Goal: Task Accomplishment & Management: Manage account settings

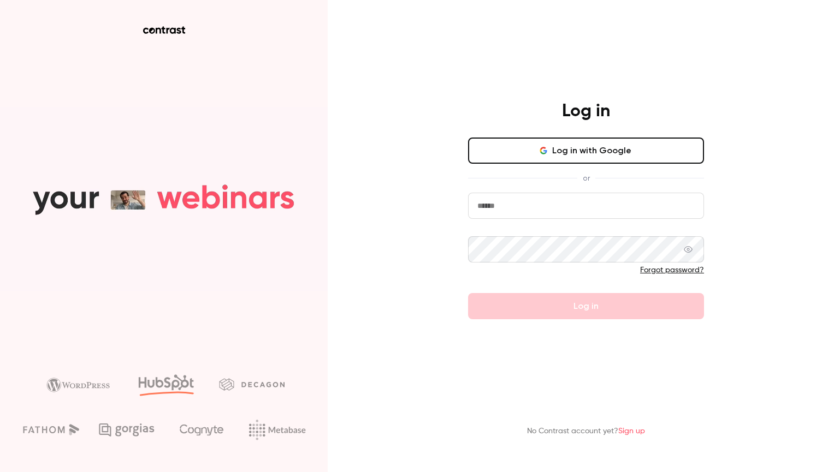
click at [519, 215] on input "email" at bounding box center [586, 206] width 236 height 26
type input "**********"
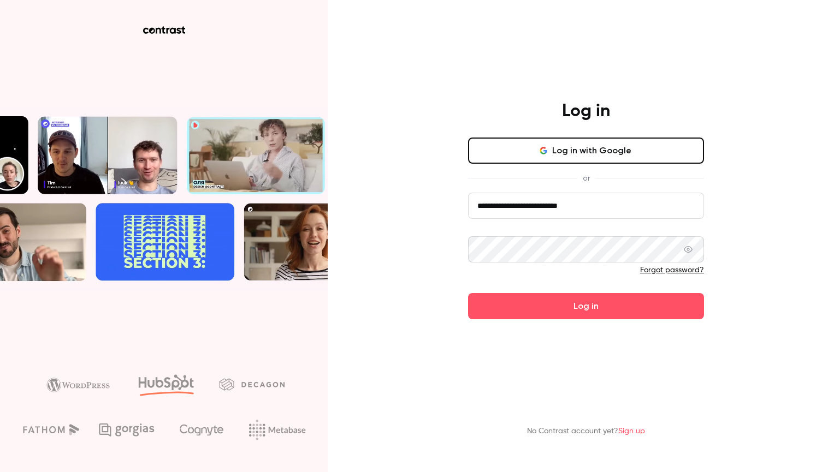
click at [468, 293] on button "Log in" at bounding box center [586, 306] width 236 height 26
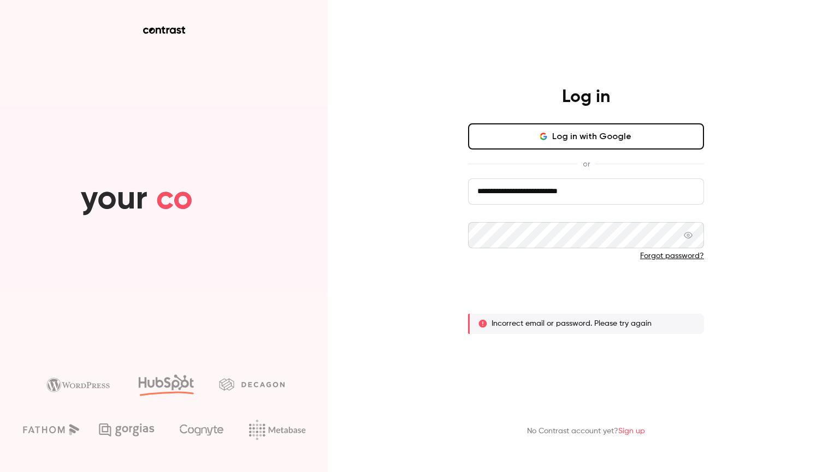
click at [513, 300] on button "Log in" at bounding box center [586, 292] width 236 height 26
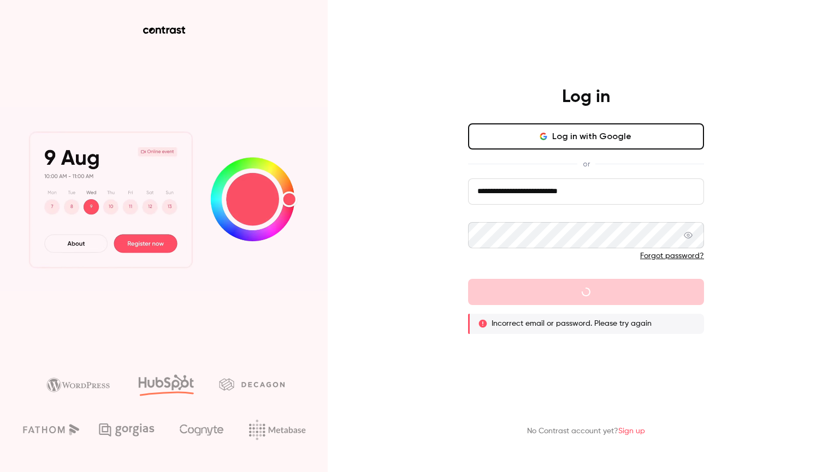
click at [691, 241] on span at bounding box center [688, 235] width 9 height 26
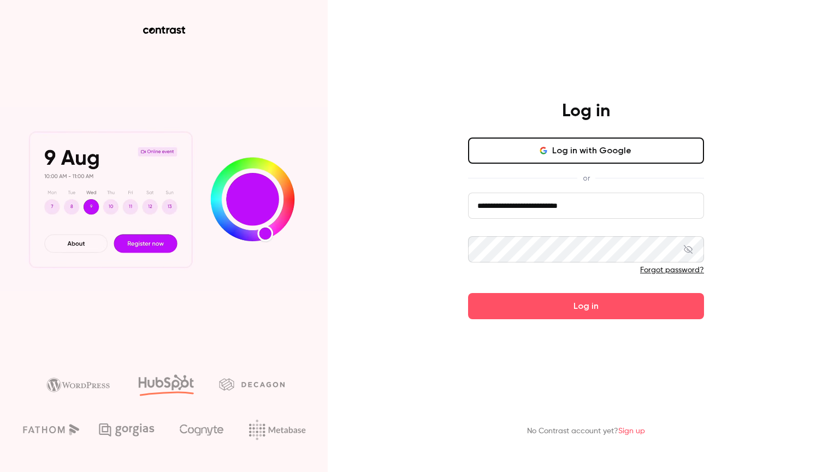
click at [468, 293] on button "Log in" at bounding box center [586, 306] width 236 height 26
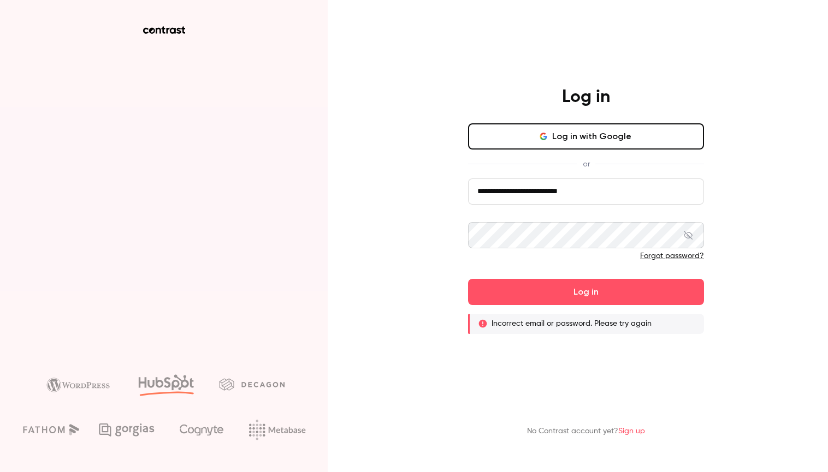
click at [590, 121] on div "**********" at bounding box center [586, 210] width 284 height 248
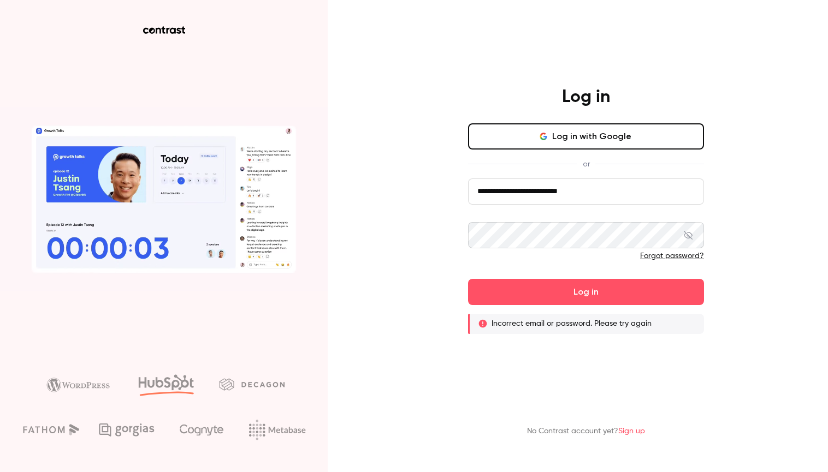
click at [576, 133] on button "Log in with Google" at bounding box center [586, 136] width 236 height 26
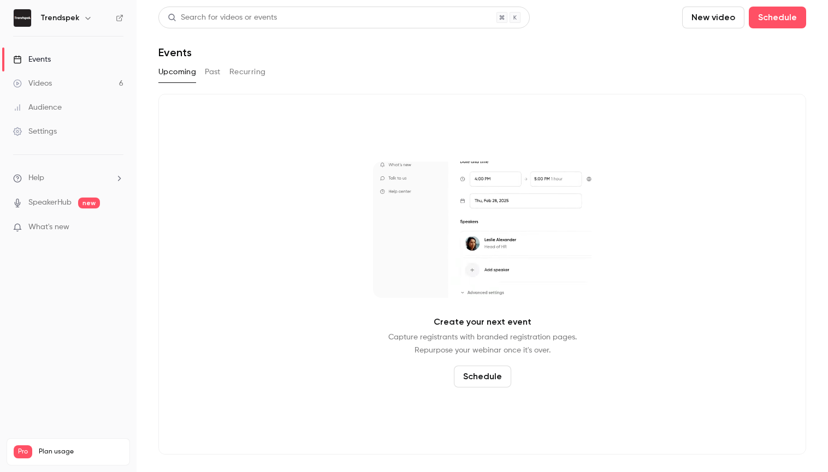
click at [75, 83] on link "Videos 6" at bounding box center [68, 84] width 136 height 24
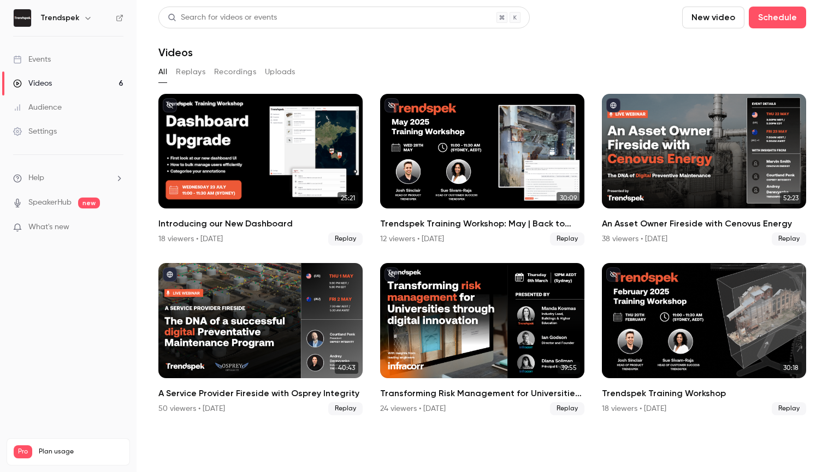
click at [51, 56] on link "Events" at bounding box center [68, 59] width 136 height 24
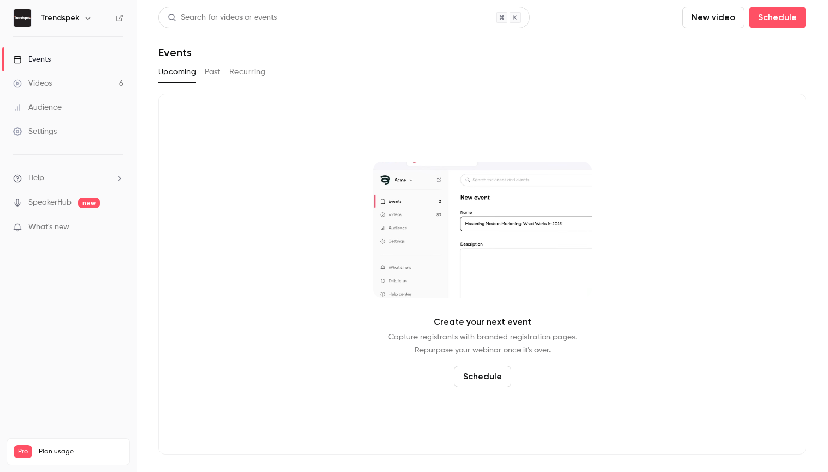
click at [212, 77] on button "Past" at bounding box center [213, 71] width 16 height 17
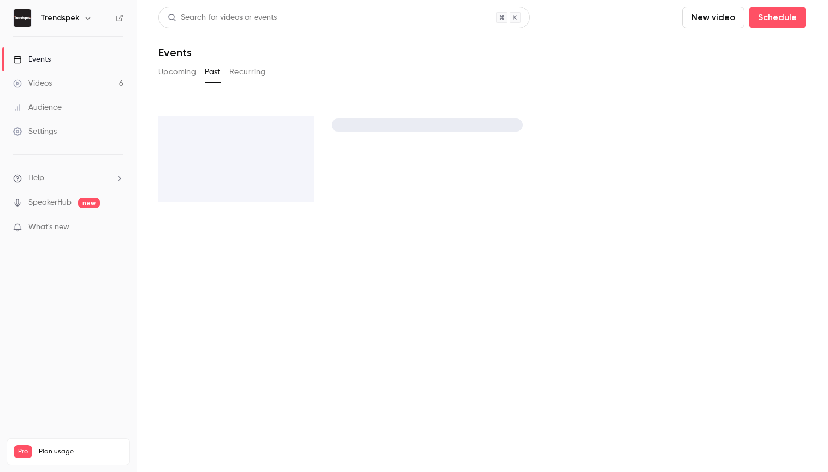
click at [190, 74] on button "Upcoming" at bounding box center [177, 71] width 38 height 17
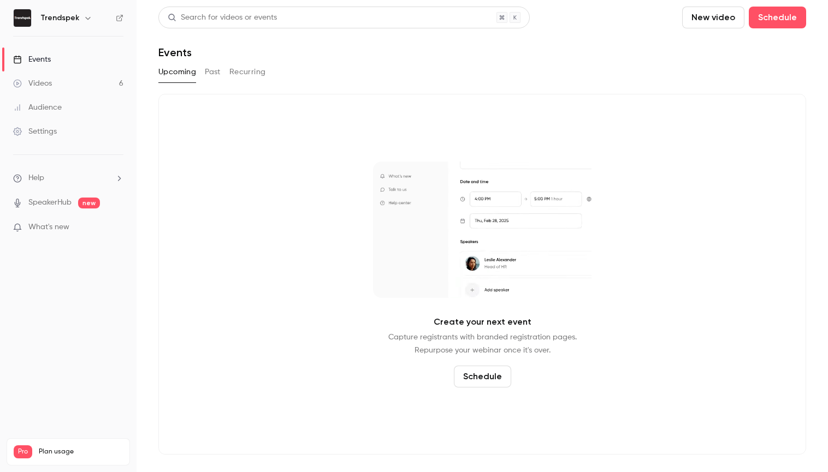
click at [73, 81] on link "Videos 6" at bounding box center [68, 84] width 136 height 24
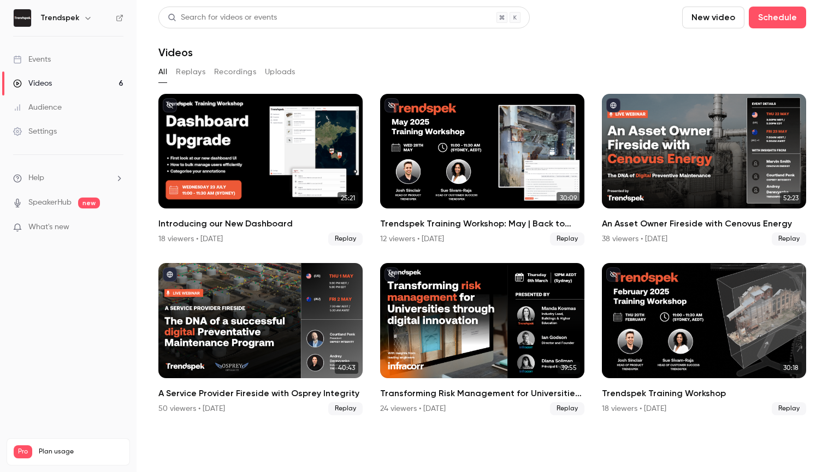
click at [35, 70] on link "Events" at bounding box center [68, 59] width 136 height 24
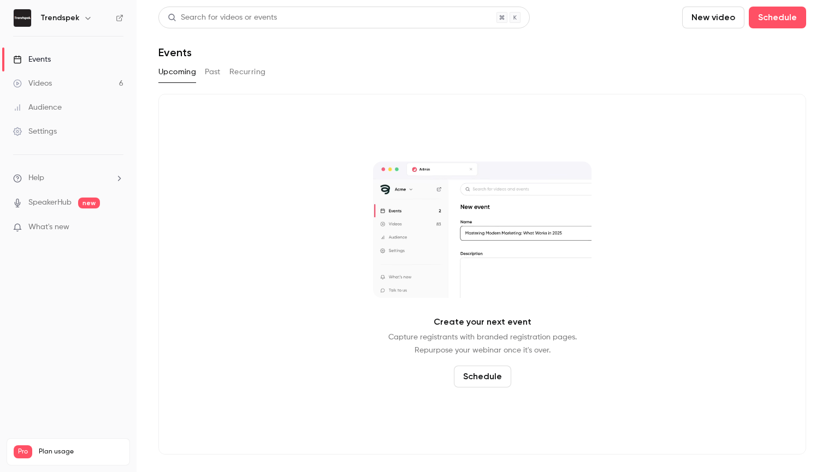
click at [29, 91] on link "Videos 6" at bounding box center [68, 84] width 136 height 24
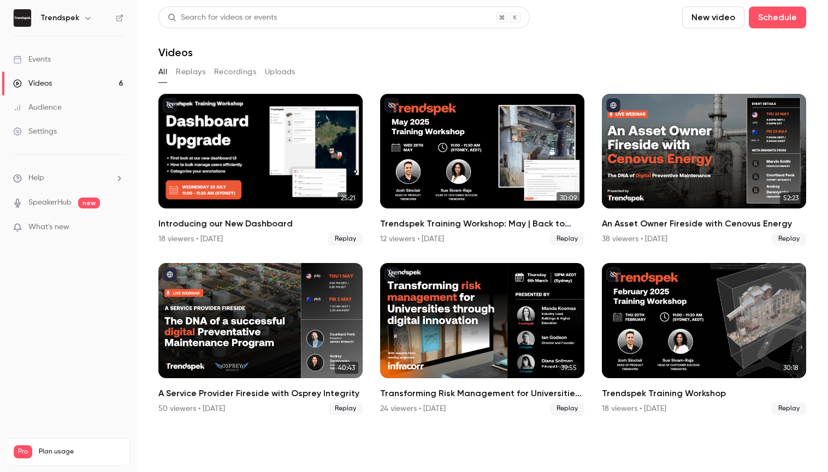
click at [72, 19] on h6 "Trendspek" at bounding box center [59, 18] width 39 height 11
click at [84, 19] on icon "button" at bounding box center [88, 18] width 9 height 9
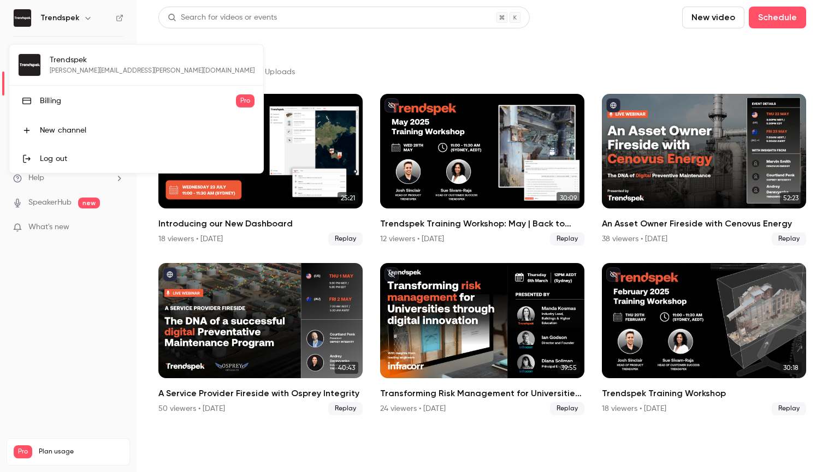
click at [554, 64] on div at bounding box center [414, 236] width 828 height 472
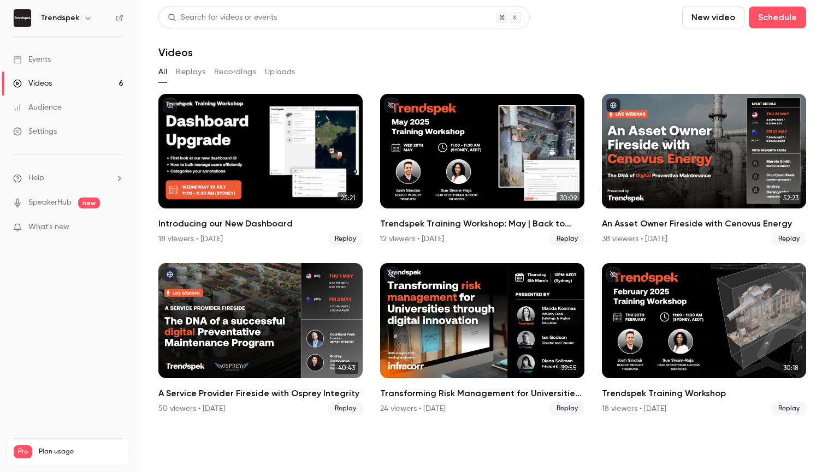
click at [66, 56] on link "Events" at bounding box center [68, 59] width 136 height 24
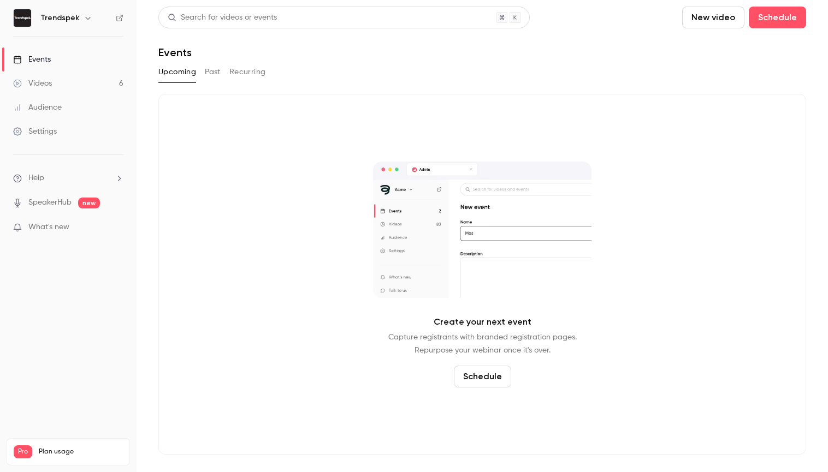
click at [219, 79] on button "Past" at bounding box center [213, 71] width 16 height 17
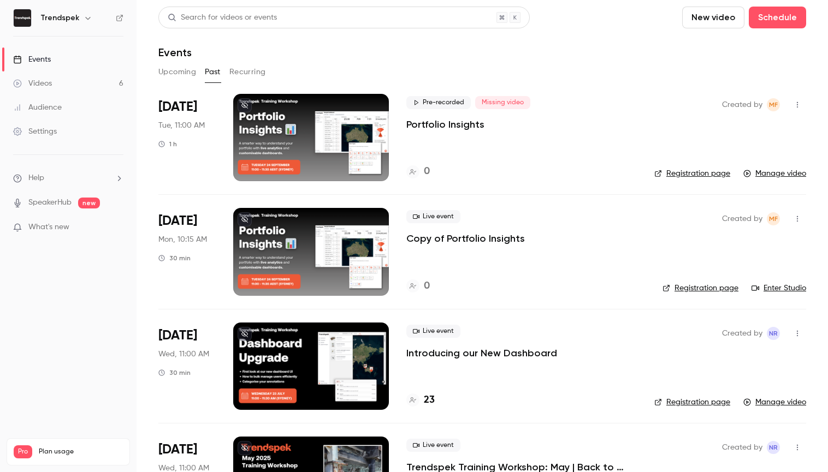
click at [444, 123] on p "Portfolio Insights" at bounding box center [445, 124] width 78 height 13
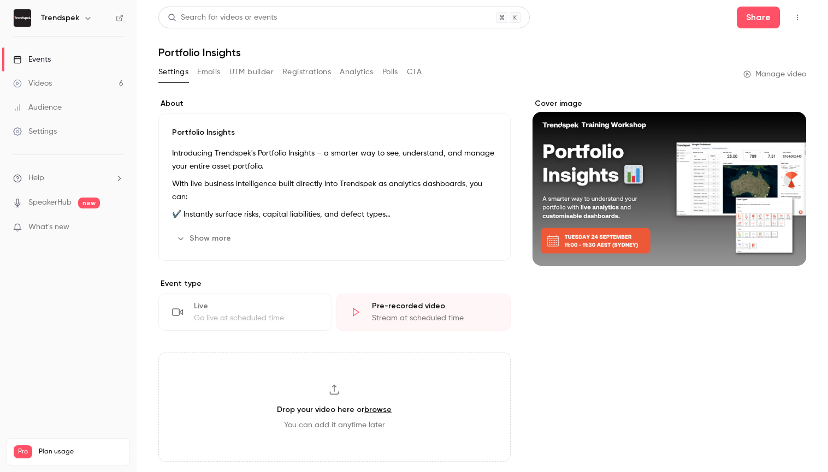
click at [791, 17] on button "button" at bounding box center [796, 17] width 17 height 17
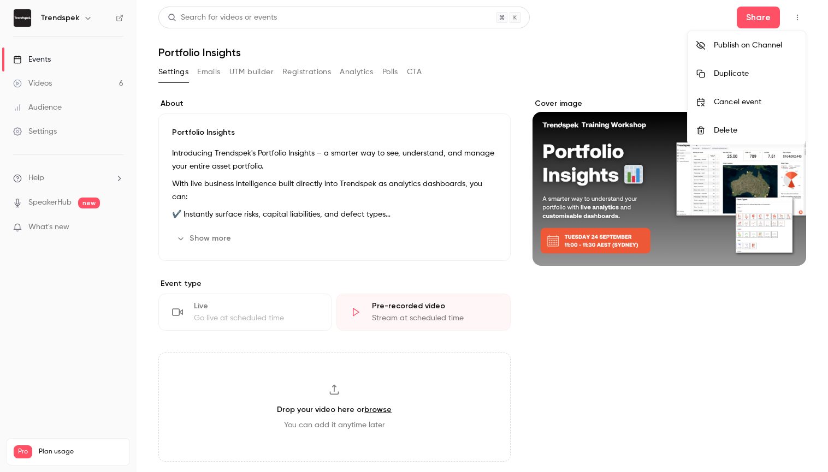
click at [445, 234] on div at bounding box center [414, 236] width 828 height 472
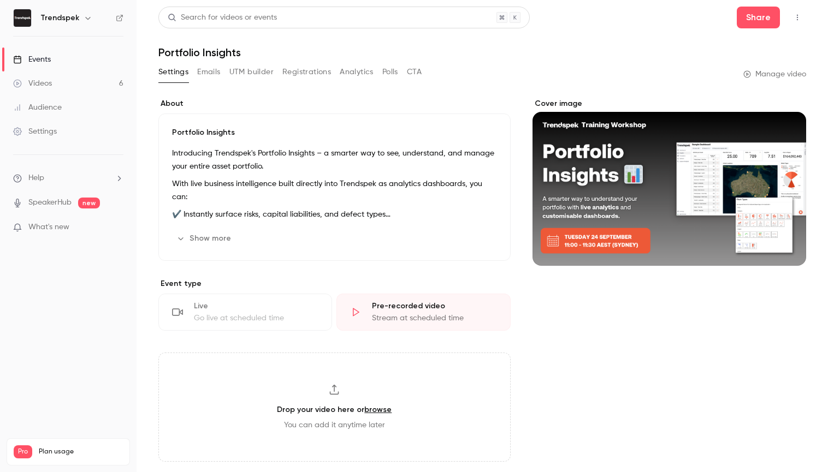
click at [669, 190] on div "Cover image" at bounding box center [669, 182] width 274 height 168
click at [0, 0] on input "Cover image" at bounding box center [0, 0] width 0 height 0
click at [799, 18] on icon "button" at bounding box center [797, 18] width 9 height 8
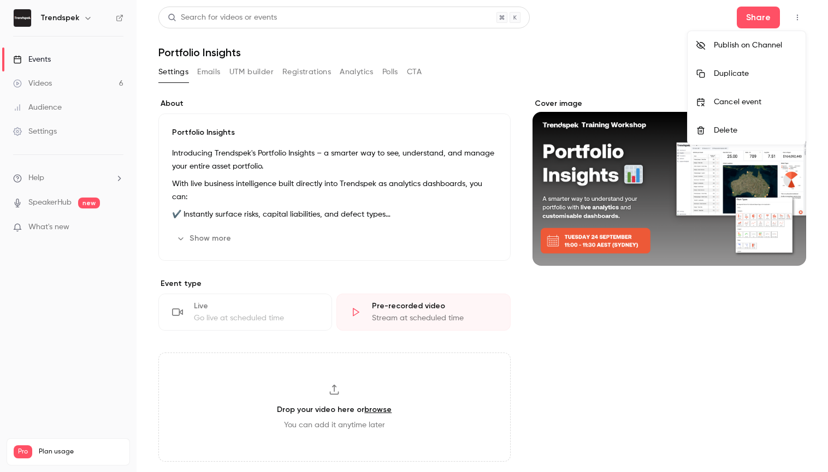
click at [721, 79] on li "Duplicate" at bounding box center [746, 74] width 118 height 28
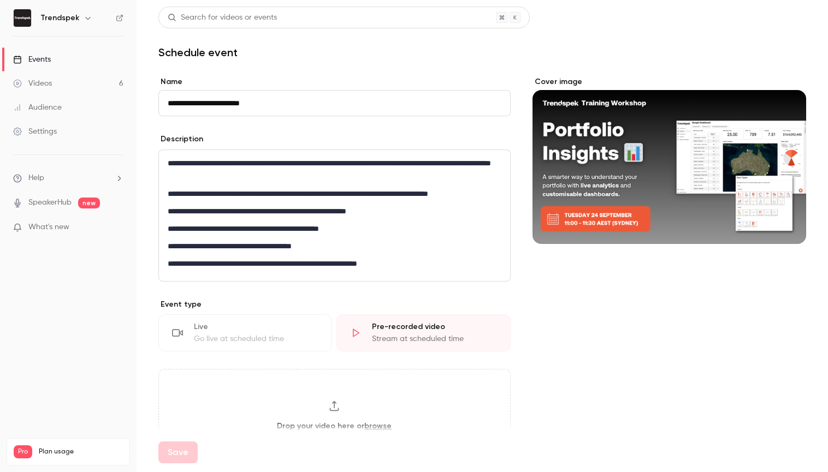
click at [193, 111] on input "**********" at bounding box center [334, 103] width 352 height 26
drag, startPoint x: 198, startPoint y: 101, endPoint x: 135, endPoint y: 101, distance: 62.8
click at [135, 101] on div "**********" at bounding box center [414, 236] width 828 height 472
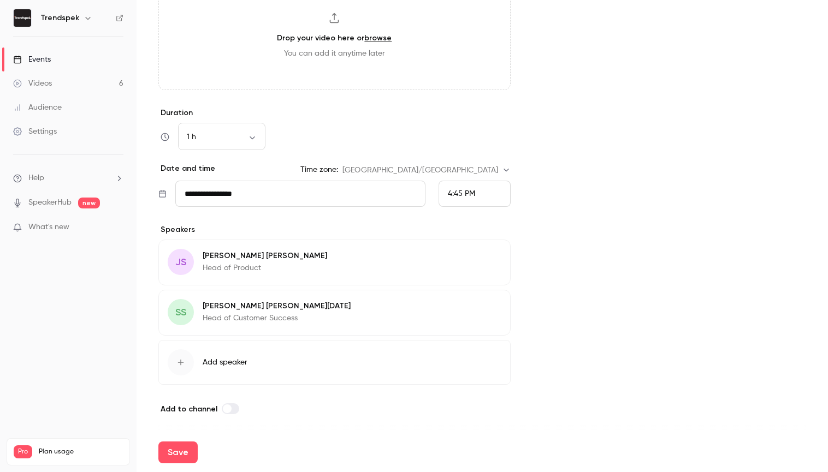
type input "**********"
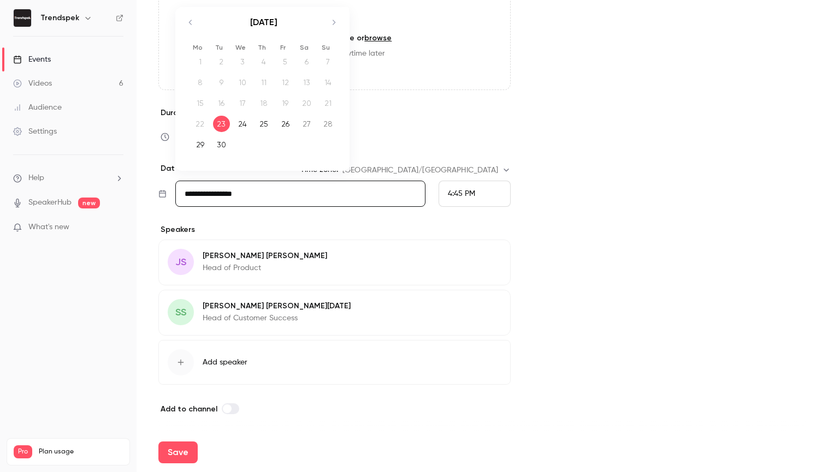
click at [373, 185] on input "**********" at bounding box center [300, 194] width 250 height 26
click at [271, 123] on div "25" at bounding box center [264, 124] width 17 height 16
type input "**********"
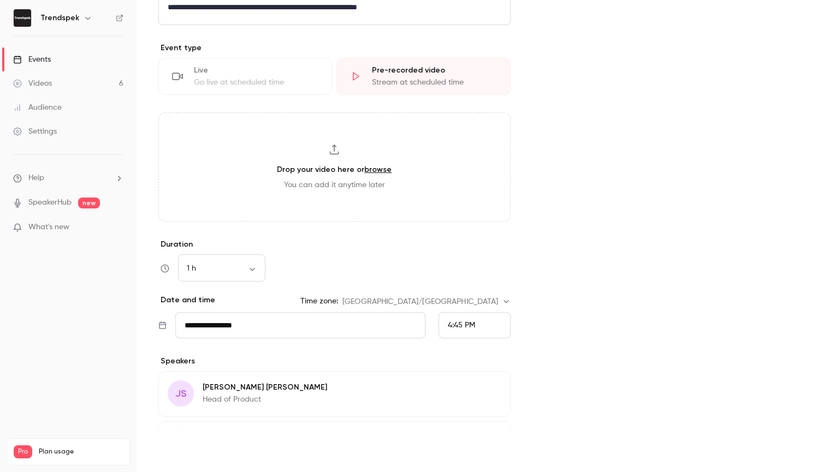
scroll to position [152, 0]
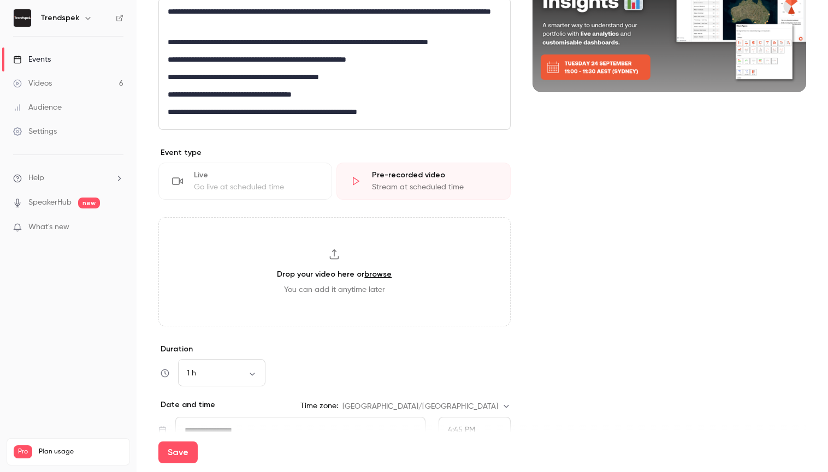
click at [269, 185] on div "Go live at scheduled time" at bounding box center [256, 187] width 124 height 11
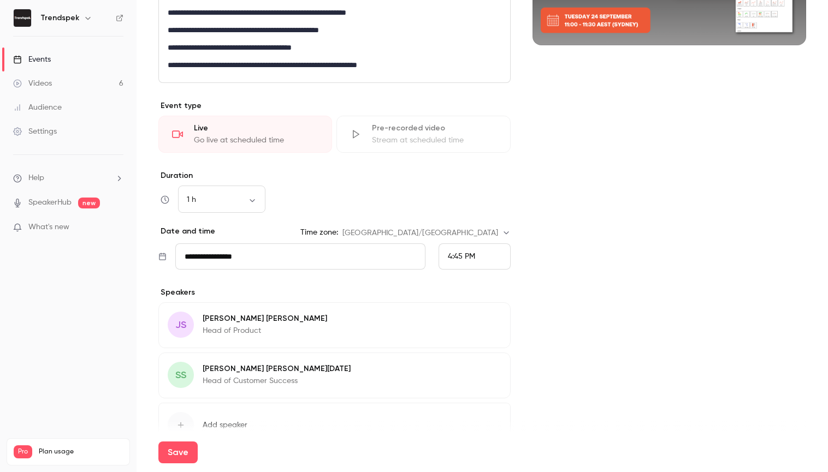
scroll to position [262, 0]
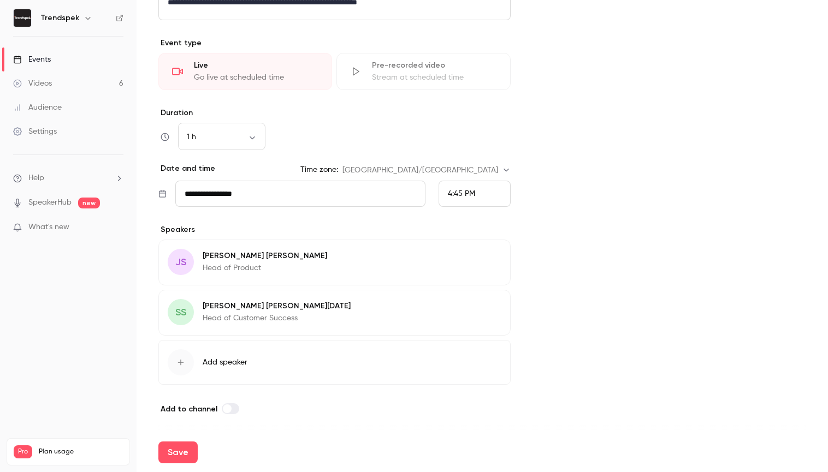
click at [473, 188] on div "4:45 PM" at bounding box center [461, 193] width 27 height 11
click at [466, 40] on li "11:00 AM" at bounding box center [474, 30] width 71 height 29
click at [174, 447] on button "Save" at bounding box center [177, 453] width 39 height 22
type input "**********"
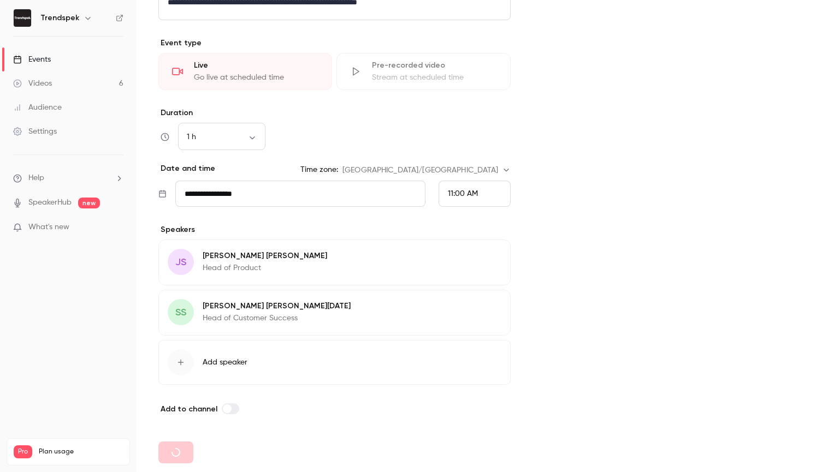
type input "**********"
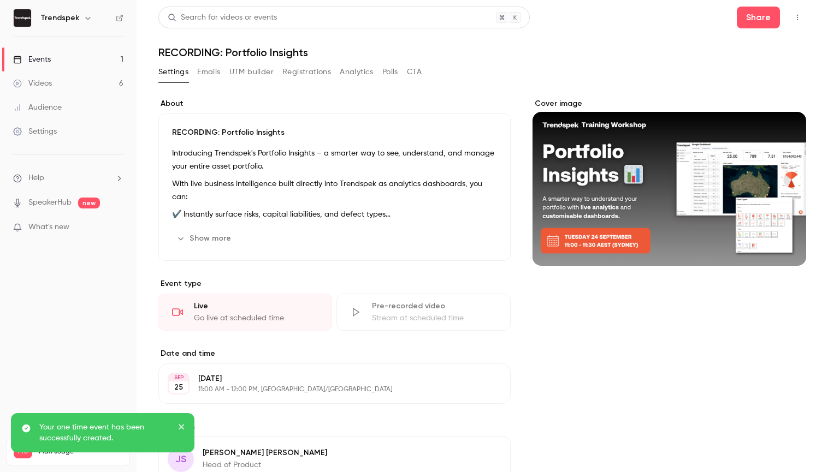
click at [394, 72] on button "Polls" at bounding box center [390, 71] width 16 height 17
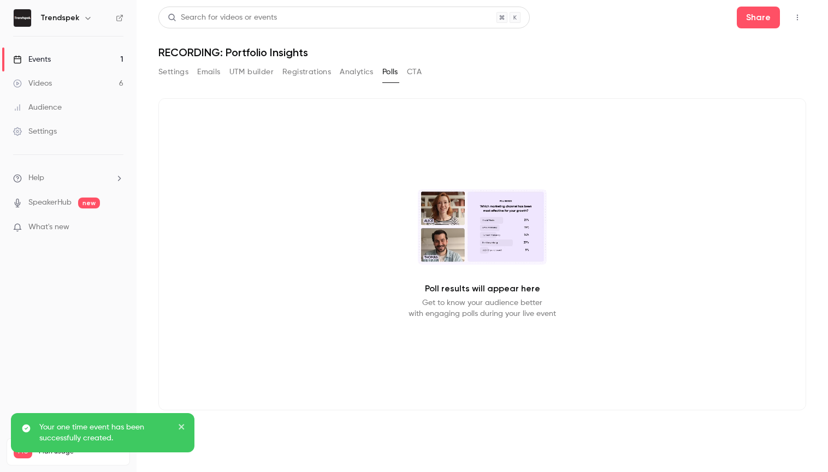
click at [515, 239] on video at bounding box center [482, 226] width 129 height 75
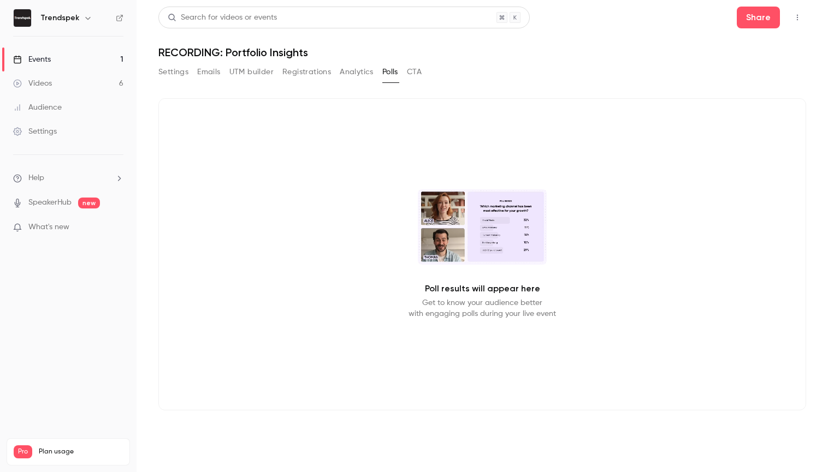
click at [164, 67] on button "Settings" at bounding box center [173, 71] width 30 height 17
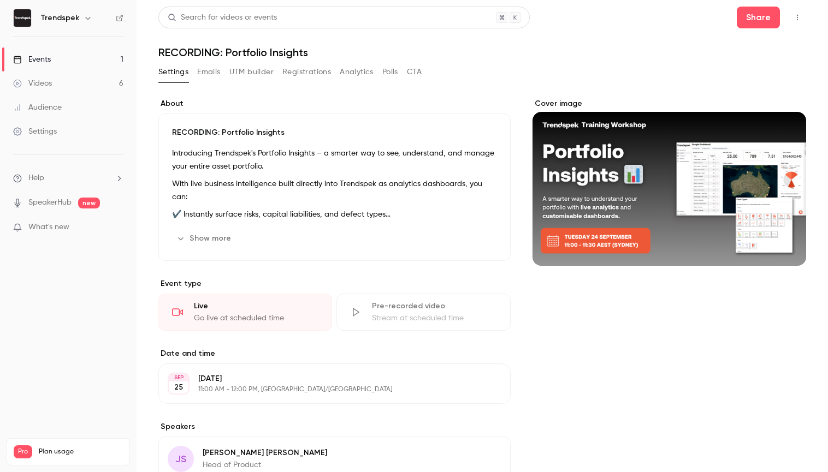
click at [795, 16] on icon "button" at bounding box center [797, 18] width 9 height 8
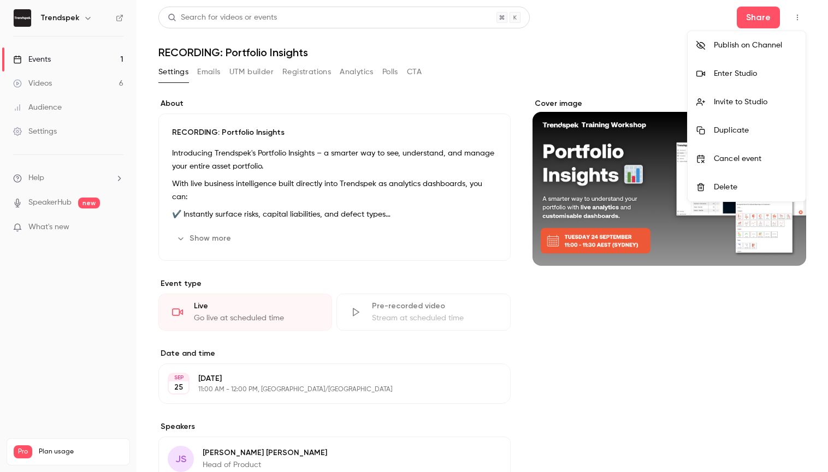
click at [747, 71] on div "Enter Studio" at bounding box center [755, 73] width 83 height 11
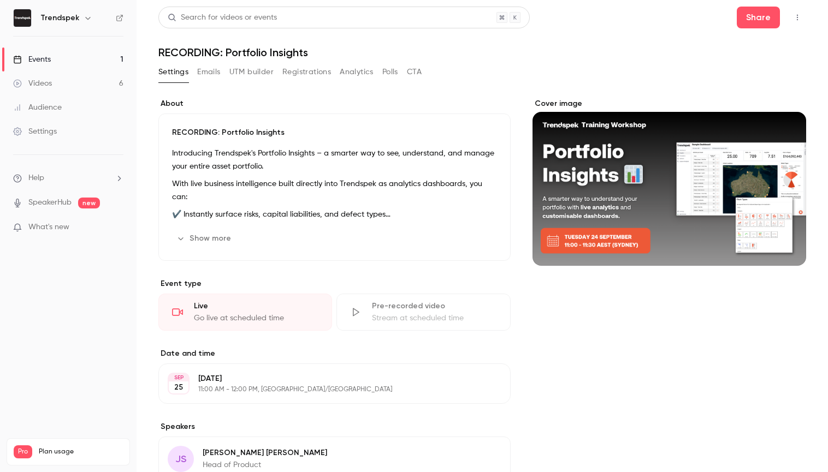
click at [791, 14] on button "button" at bounding box center [796, 17] width 17 height 17
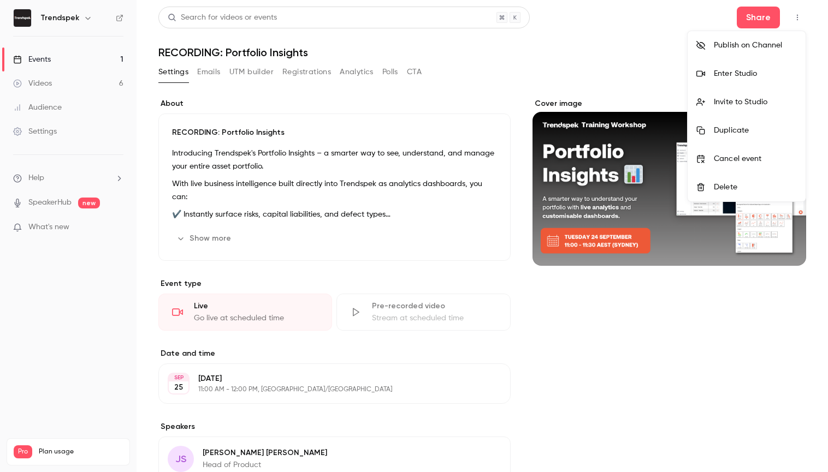
click at [740, 66] on li "Enter Studio" at bounding box center [746, 74] width 118 height 28
